Goal: Task Accomplishment & Management: Use online tool/utility

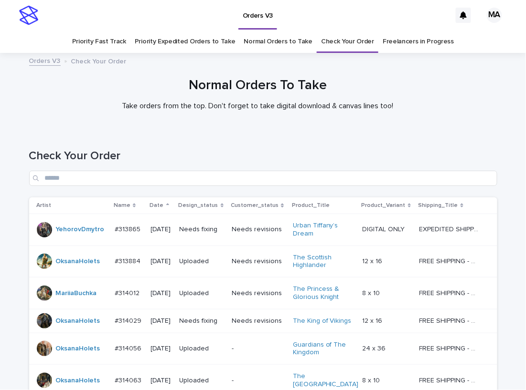
scroll to position [432, 0]
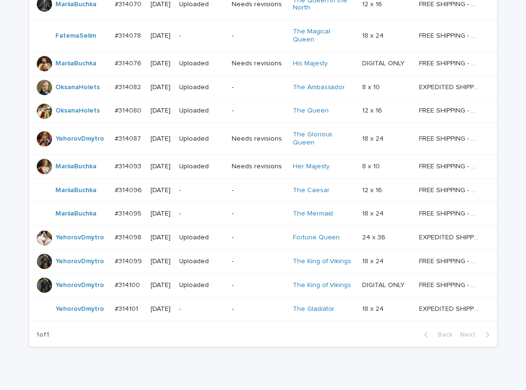
click at [124, 359] on div "Loading... Saving… Loading... Saving… Check Your Order Artist Name Date Design_…" at bounding box center [263, 50] width 526 height 705
